Goal: Book appointment/travel/reservation

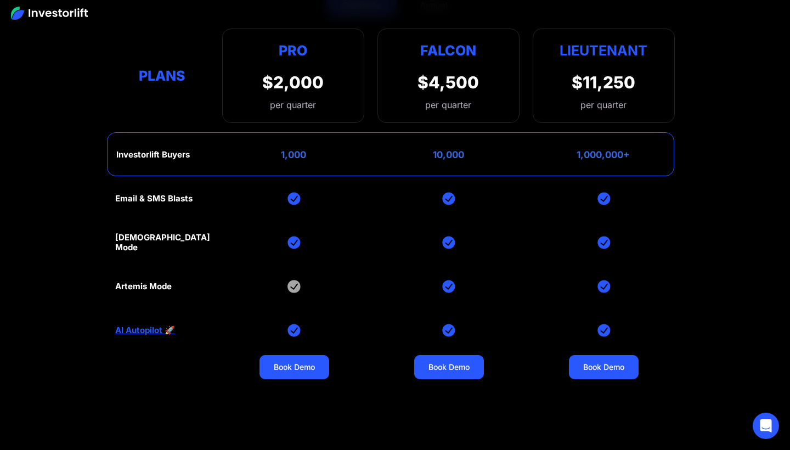
scroll to position [4447, 0]
click at [293, 286] on img at bounding box center [293, 285] width 13 height 13
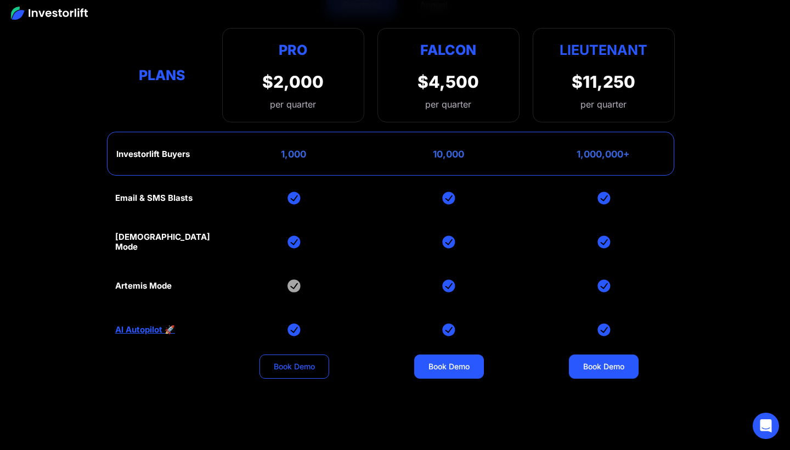
click at [309, 366] on link "Book Demo" at bounding box center [294, 366] width 70 height 24
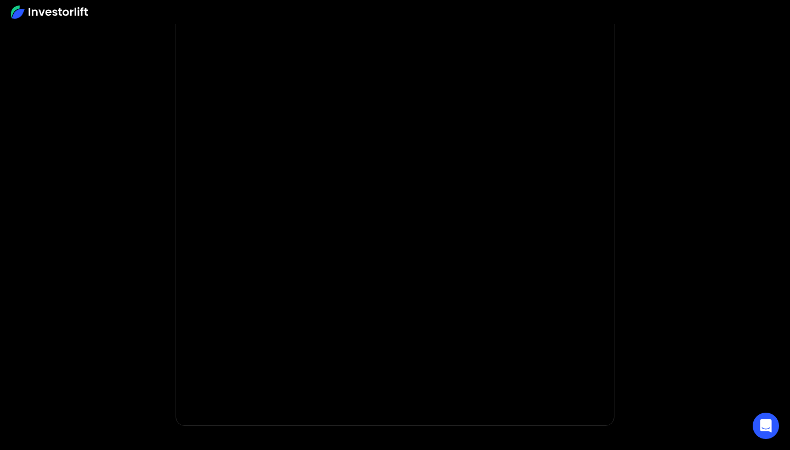
scroll to position [80, 0]
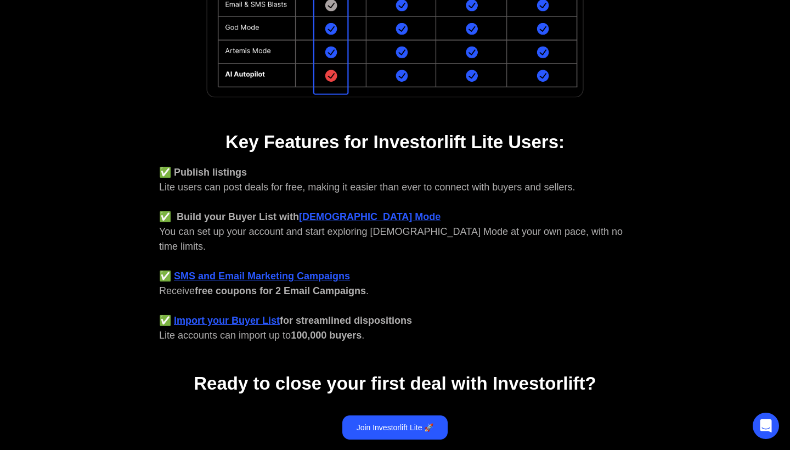
scroll to position [335, 0]
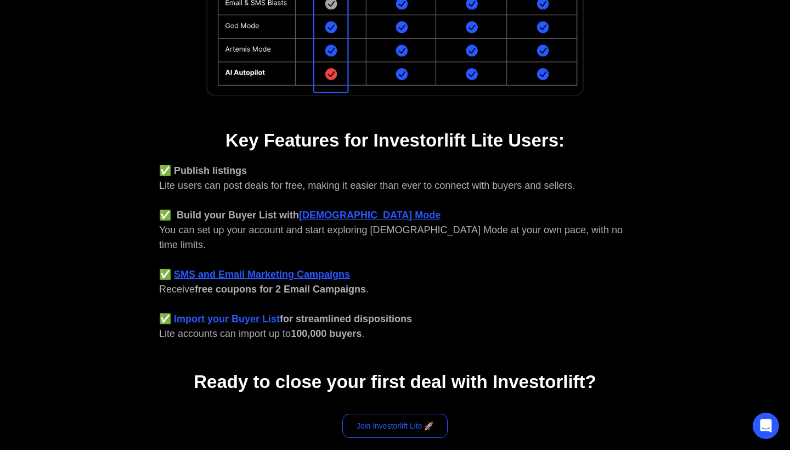
click at [372, 416] on link "Join Investorlift Lite 🚀" at bounding box center [395, 426] width 106 height 24
click at [337, 216] on strong "God Mode" at bounding box center [369, 214] width 141 height 11
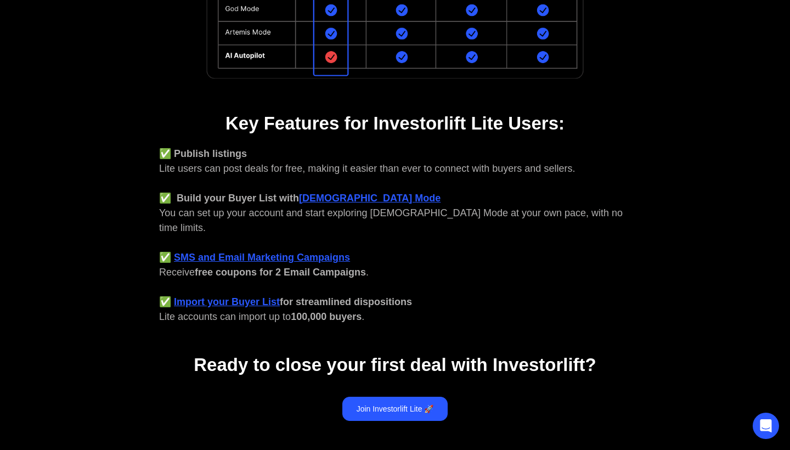
scroll to position [361, 0]
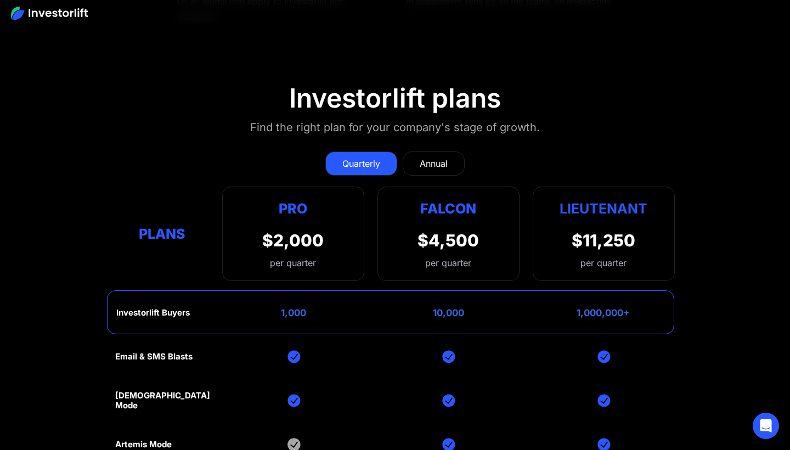
scroll to position [4290, 0]
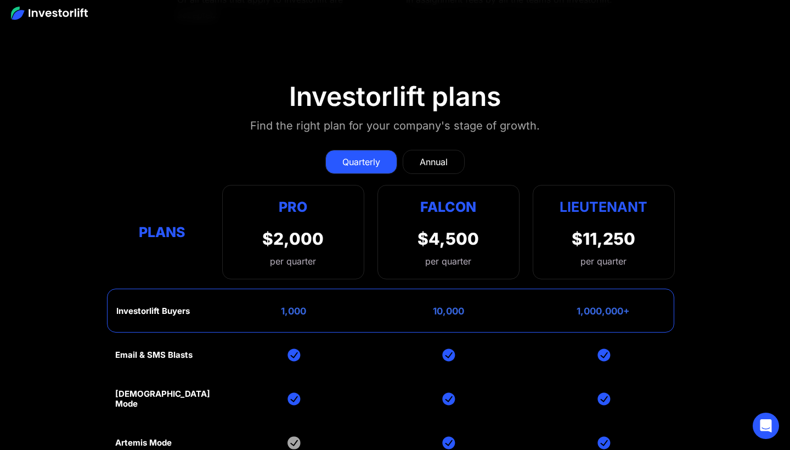
click at [438, 158] on div "Annual" at bounding box center [434, 161] width 28 height 13
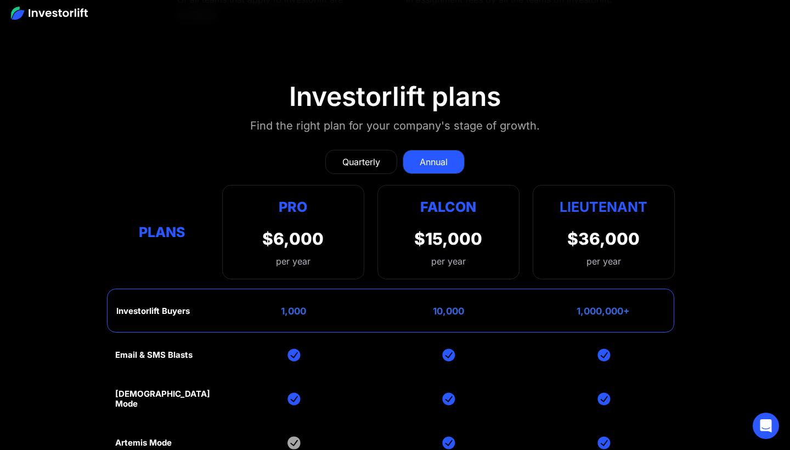
click at [371, 158] on div "Quarterly" at bounding box center [361, 161] width 38 height 13
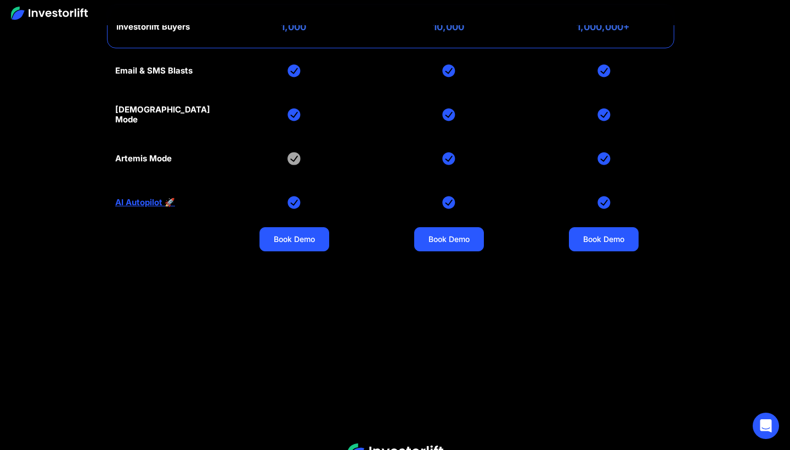
scroll to position [4584, 0]
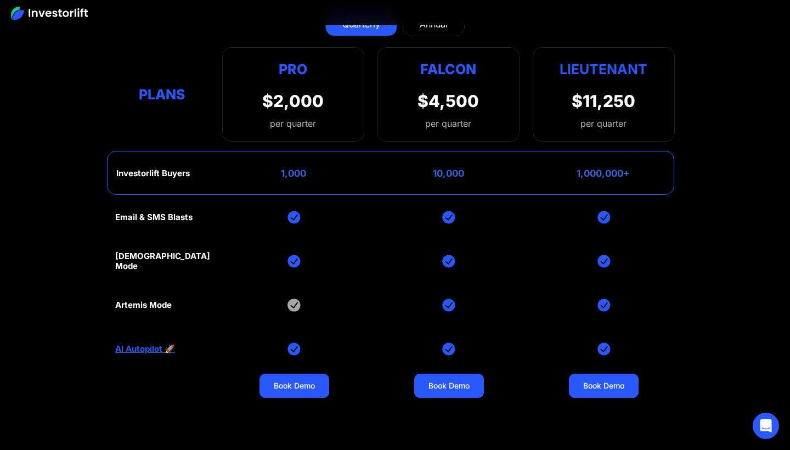
scroll to position [4430, 0]
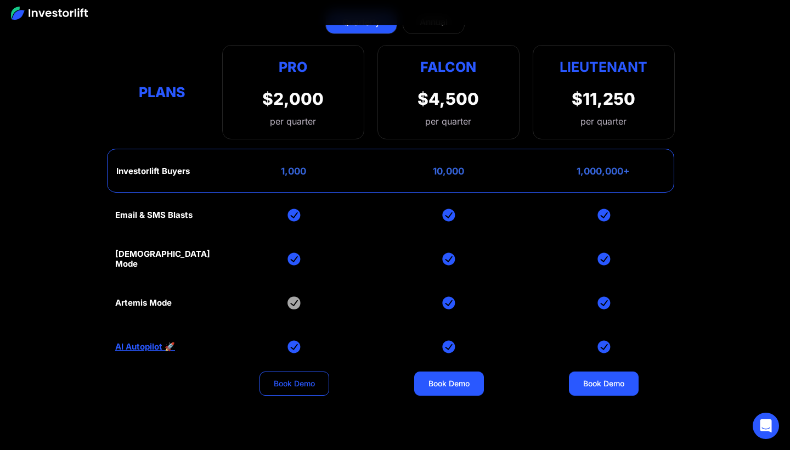
click at [304, 376] on link "Book Demo" at bounding box center [294, 383] width 70 height 24
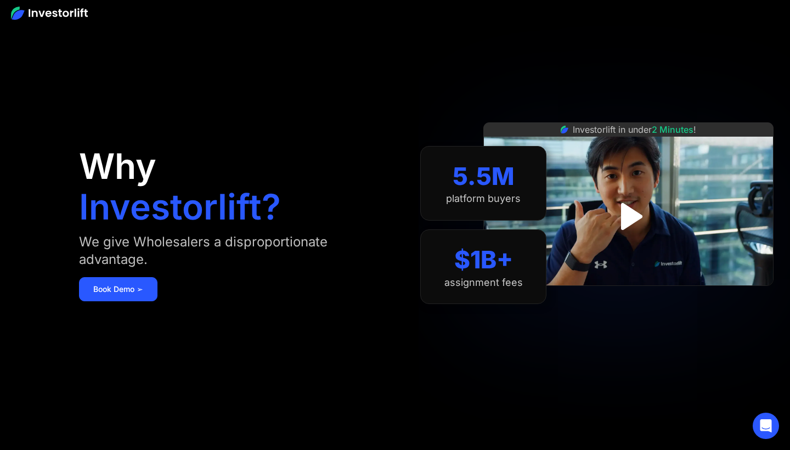
click at [643, 207] on img "open lightbox" at bounding box center [628, 215] width 49 height 49
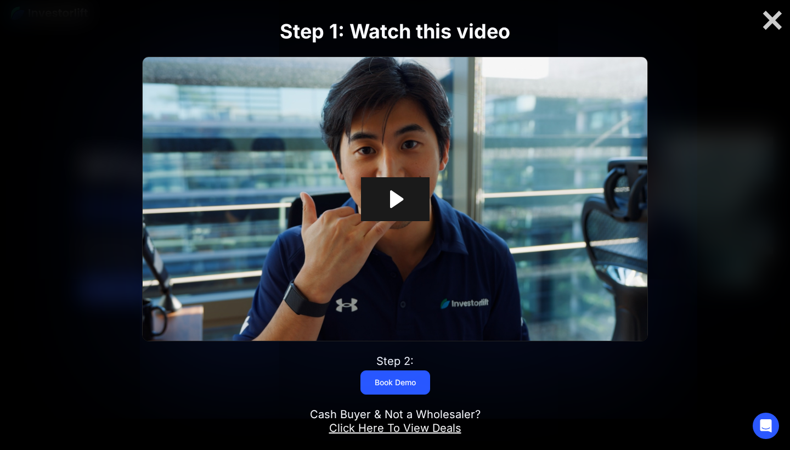
click at [411, 180] on icon "Play Video: Investorlift In Under 2 Minutes" at bounding box center [395, 199] width 69 height 44
click at [439, 199] on img at bounding box center [395, 199] width 505 height 284
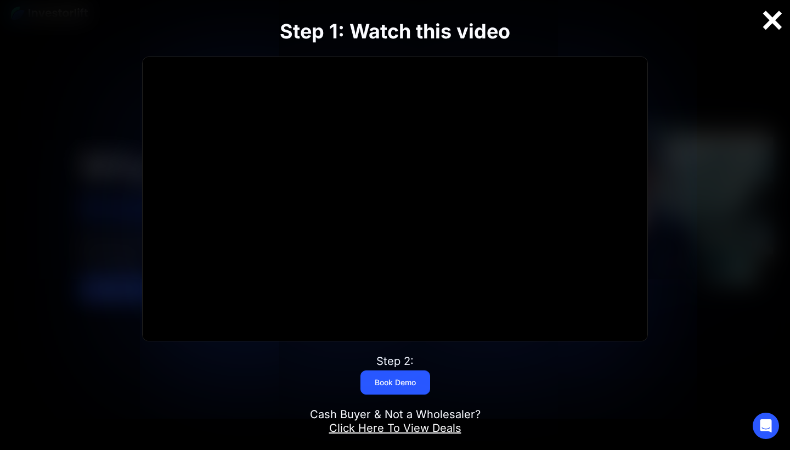
click at [766, 16] on div at bounding box center [772, 20] width 35 height 23
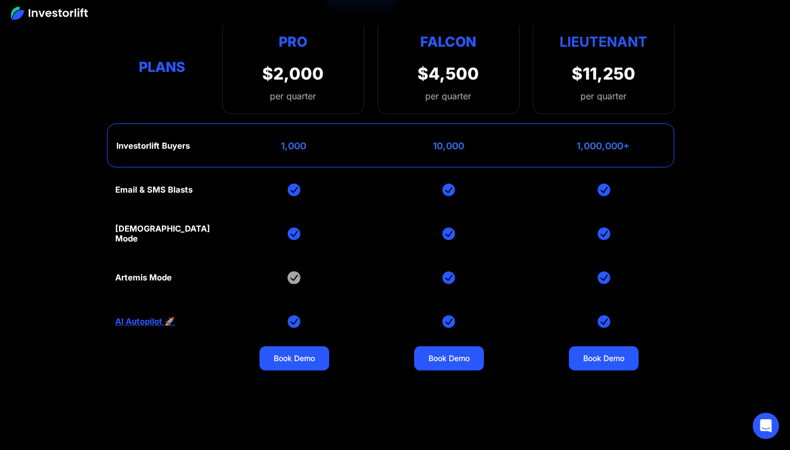
scroll to position [4462, 0]
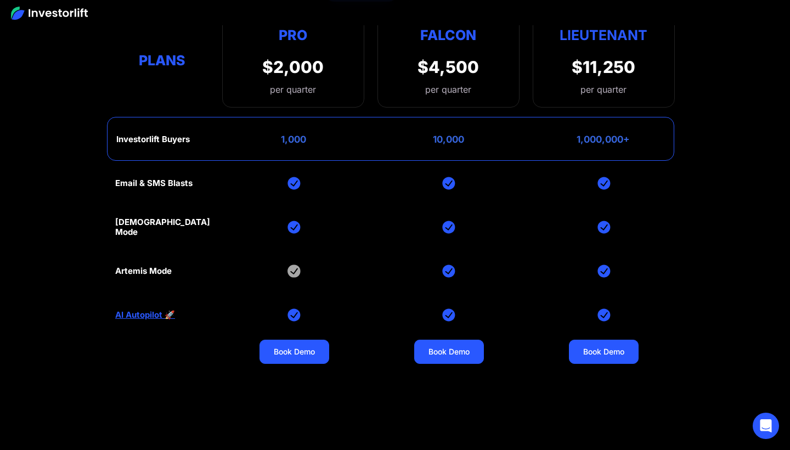
click at [139, 312] on link "AI Autopilot 🚀" at bounding box center [145, 315] width 60 height 10
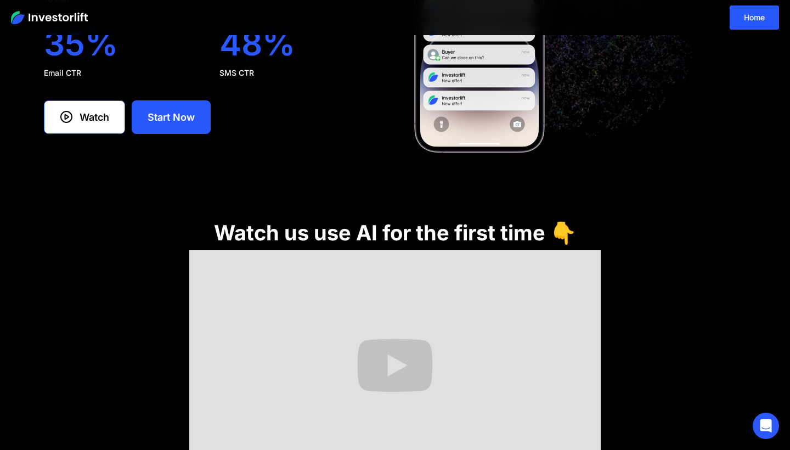
scroll to position [126, 0]
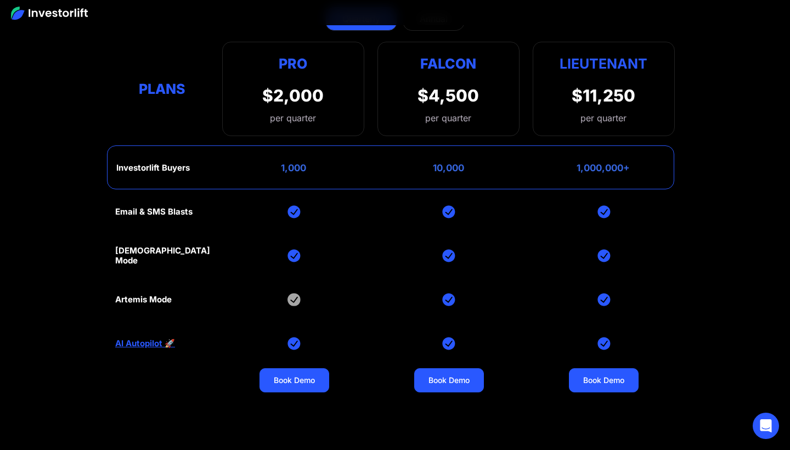
scroll to position [4341, 0]
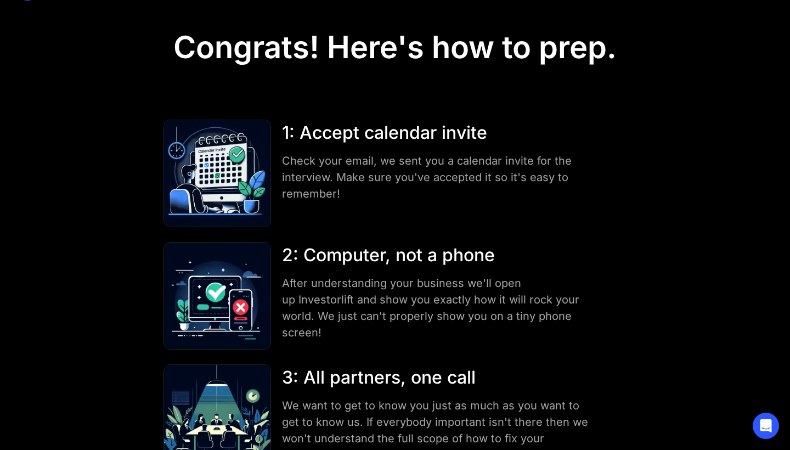
scroll to position [38, 0]
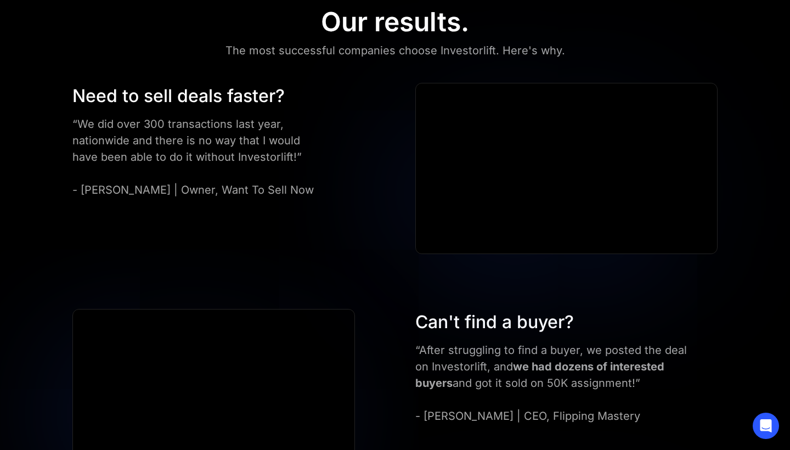
scroll to position [586, 0]
